Goal: Transaction & Acquisition: Purchase product/service

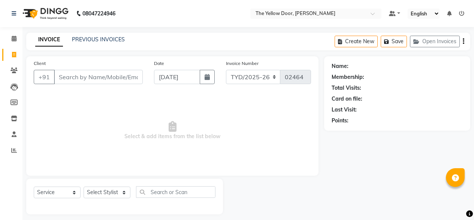
select select "service"
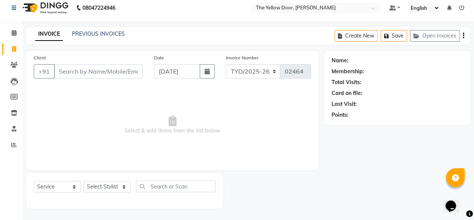
click at [83, 66] on input "Client" at bounding box center [98, 71] width 89 height 14
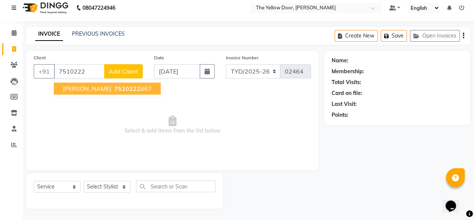
click at [114, 90] on span "7510222" at bounding box center [127, 89] width 26 height 8
type input "7510222867"
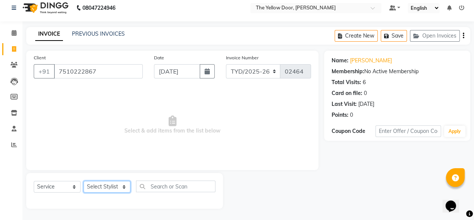
click at [120, 187] on select "Select Stylist [PERSON_NAME] [PERSON_NAME] [PERSON_NAME] Housekeeping Manager […" at bounding box center [107, 187] width 47 height 12
select select "41281"
click at [84, 181] on select "Select Stylist [PERSON_NAME] [PERSON_NAME] [PERSON_NAME] Housekeeping Manager […" at bounding box center [107, 187] width 47 height 12
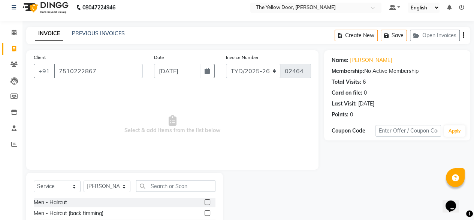
click at [205, 201] on label at bounding box center [208, 202] width 6 height 6
click at [205, 201] on input "checkbox" at bounding box center [207, 202] width 5 height 5
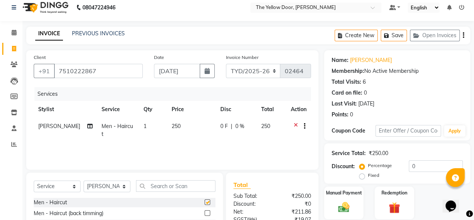
checkbox input "false"
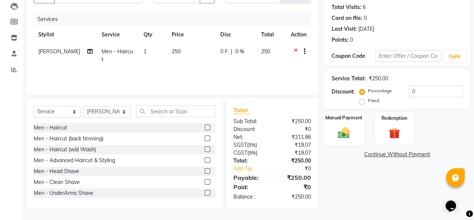
click at [346, 126] on img at bounding box center [344, 133] width 19 height 14
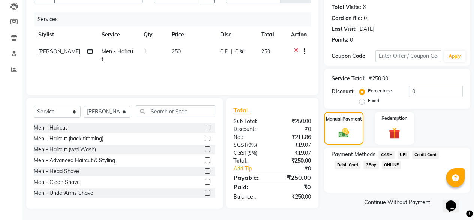
click at [404, 155] on span "UPI" at bounding box center [404, 154] width 12 height 9
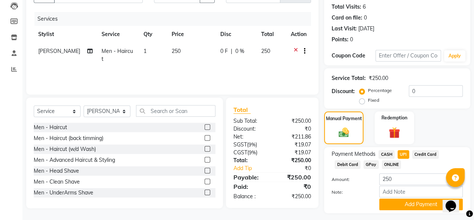
scroll to position [102, 0]
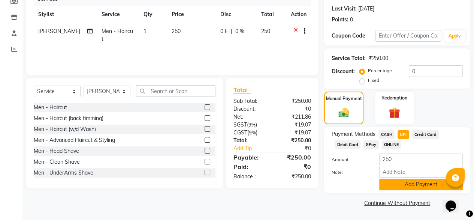
click at [409, 183] on button "Add Payment" at bounding box center [422, 185] width 84 height 12
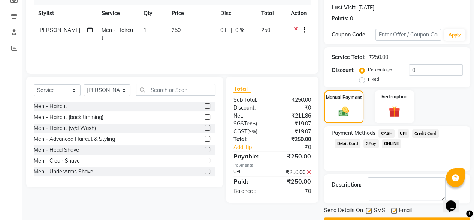
scroll to position [122, 0]
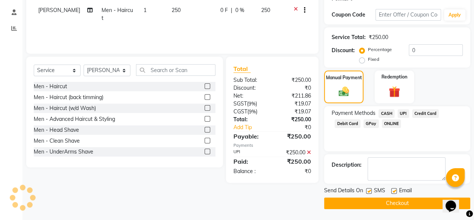
click at [396, 190] on label at bounding box center [395, 191] width 6 height 6
click at [396, 190] on input "checkbox" at bounding box center [394, 191] width 5 height 5
checkbox input "false"
click at [397, 205] on button "Checkout" at bounding box center [397, 203] width 146 height 12
